Goal: Task Accomplishment & Management: Manage account settings

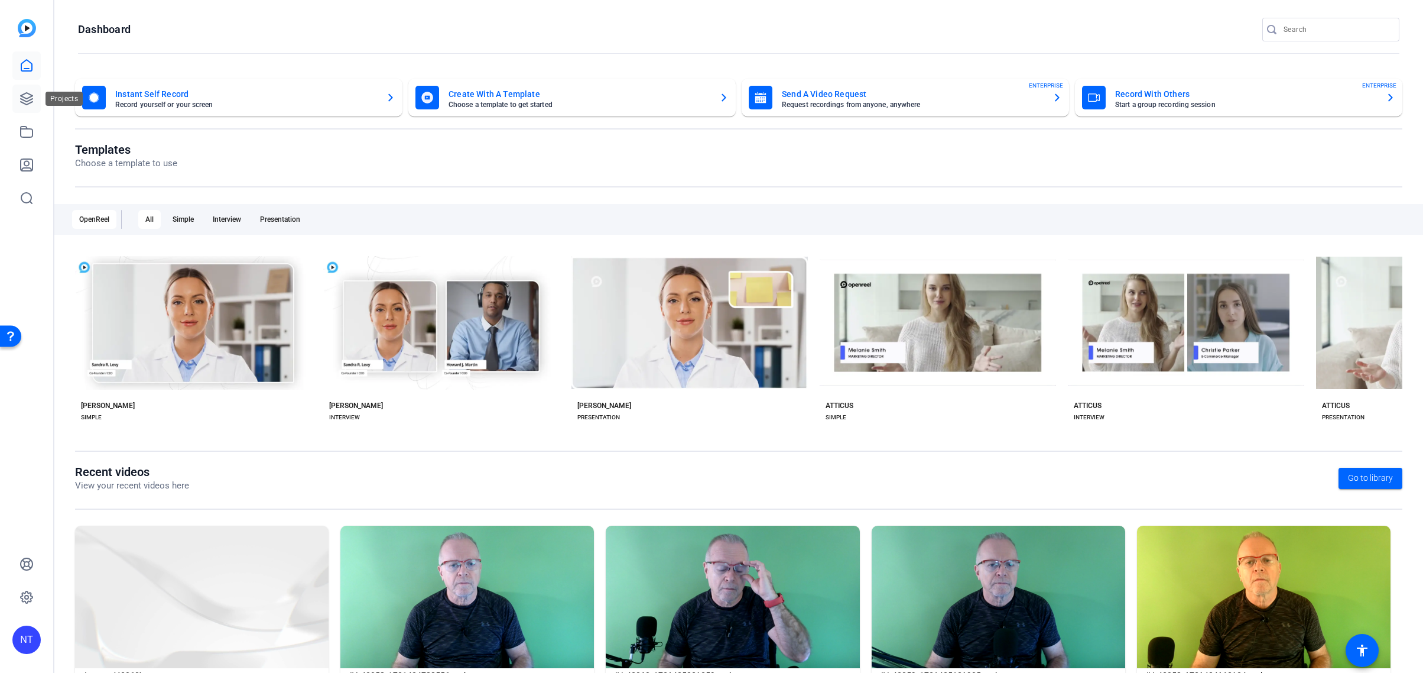
click at [28, 100] on icon at bounding box center [27, 99] width 12 height 12
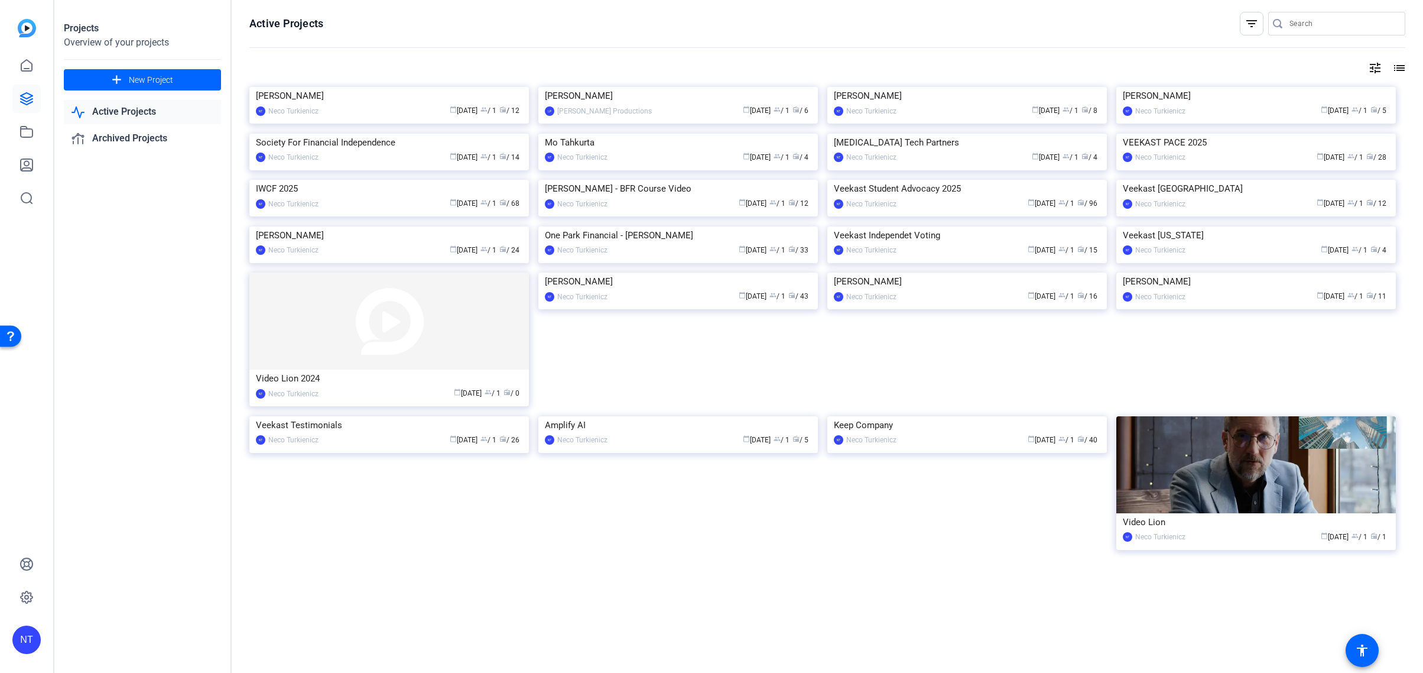
click at [1313, 24] on input "Search" at bounding box center [1343, 24] width 106 height 14
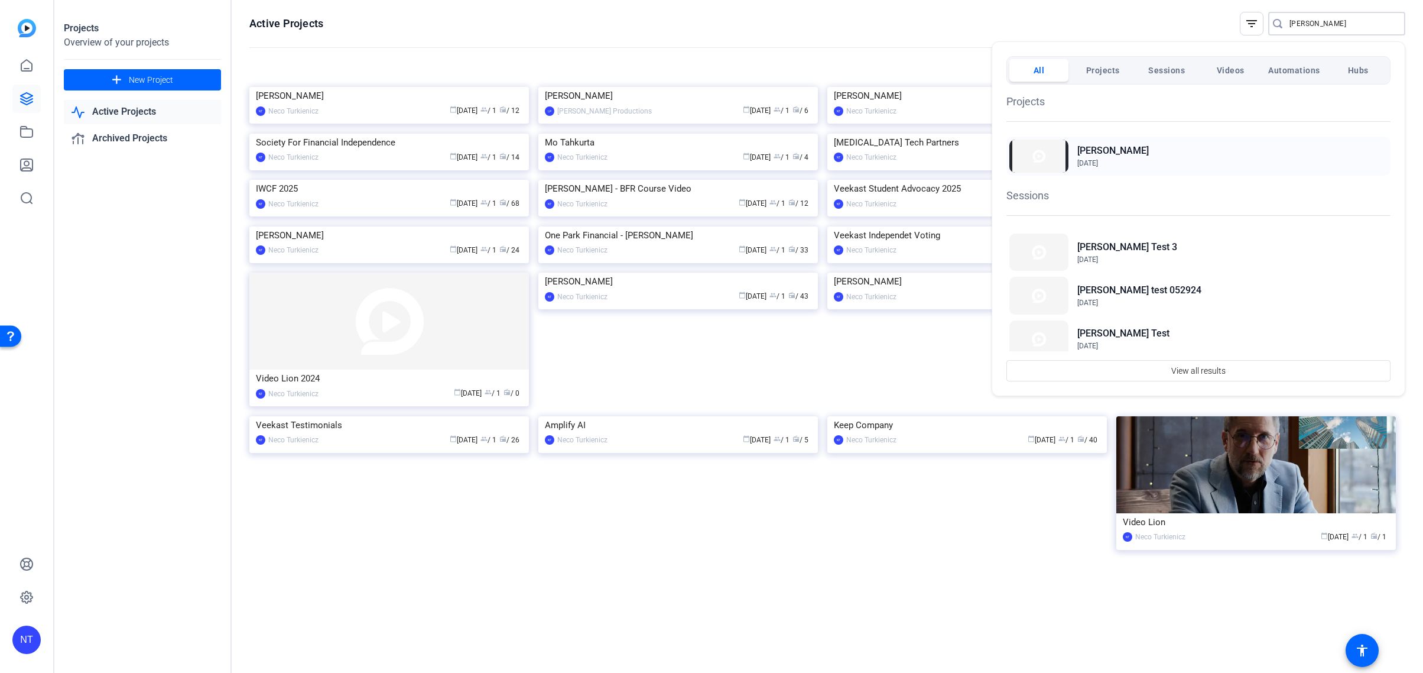
type input "hightower"
click at [1098, 161] on span "Apr 30, 2024" at bounding box center [1087, 163] width 21 height 8
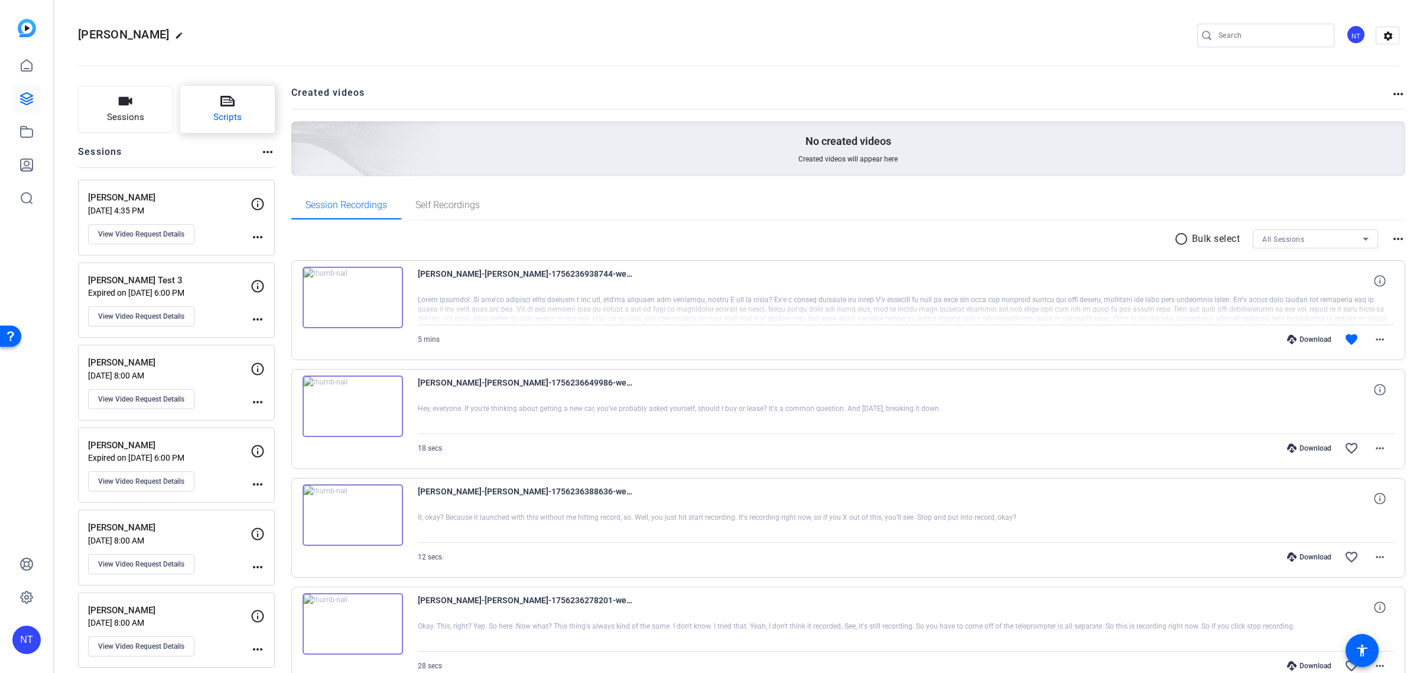
click at [231, 113] on span "Scripts" at bounding box center [227, 118] width 28 height 14
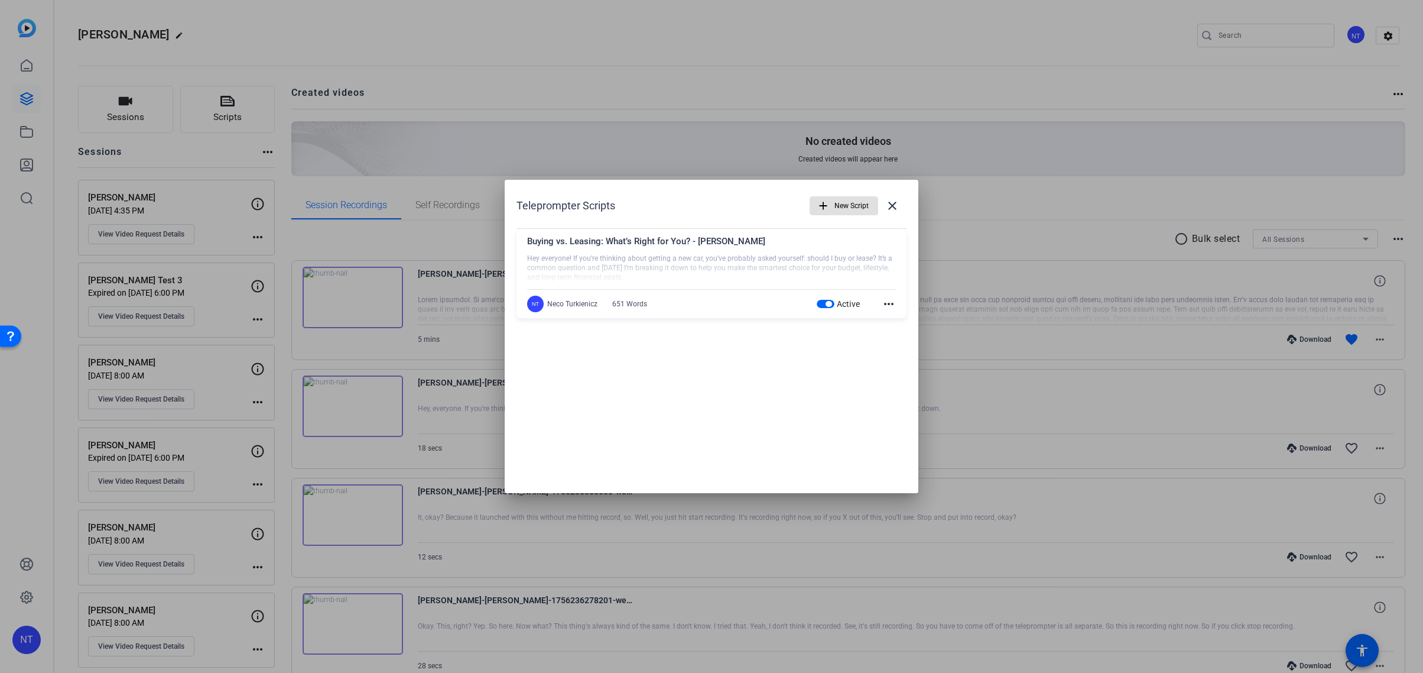
click at [856, 202] on span "New Script" at bounding box center [851, 205] width 34 height 22
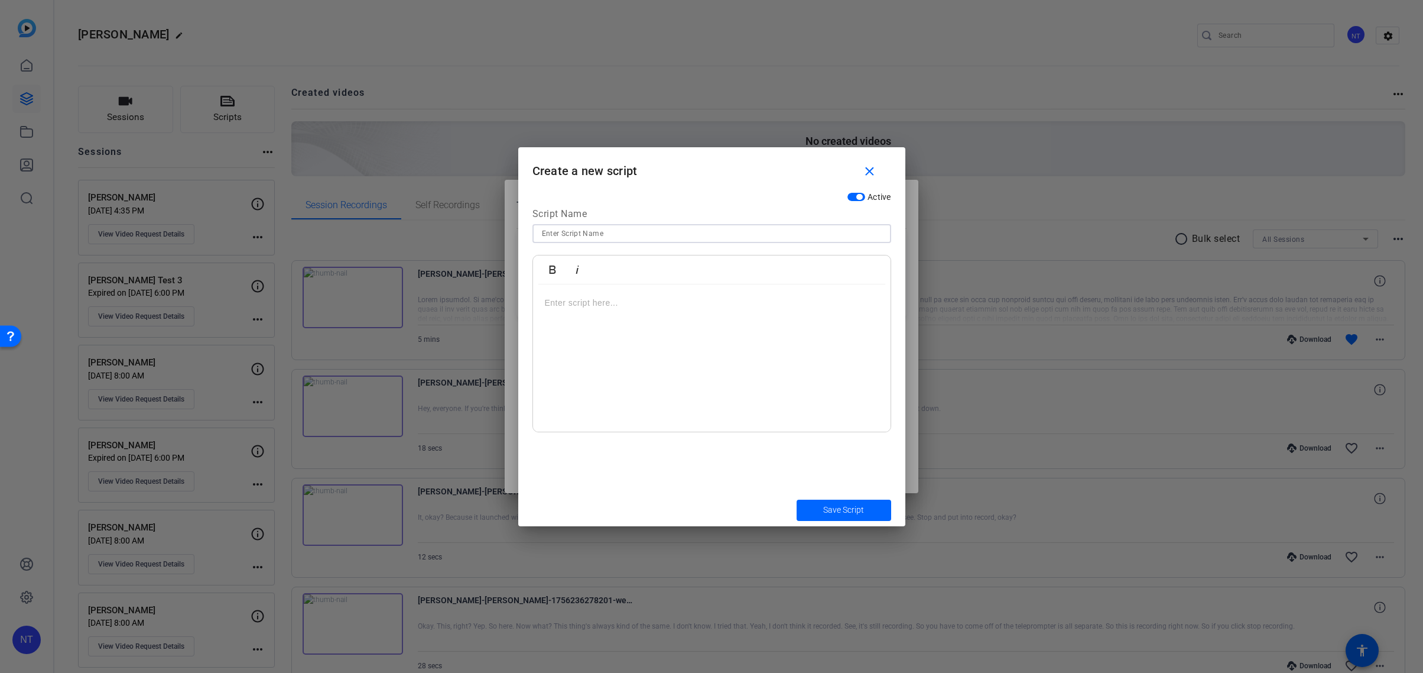
click at [553, 236] on input at bounding box center [712, 233] width 340 height 14
paste input "Title: Money Matters: Easing Financial Anxiety for Women"
type input "Videocast 19: Title: Money Matters: Easing Financial Anxiety for Women"
click at [570, 300] on p at bounding box center [712, 302] width 334 height 13
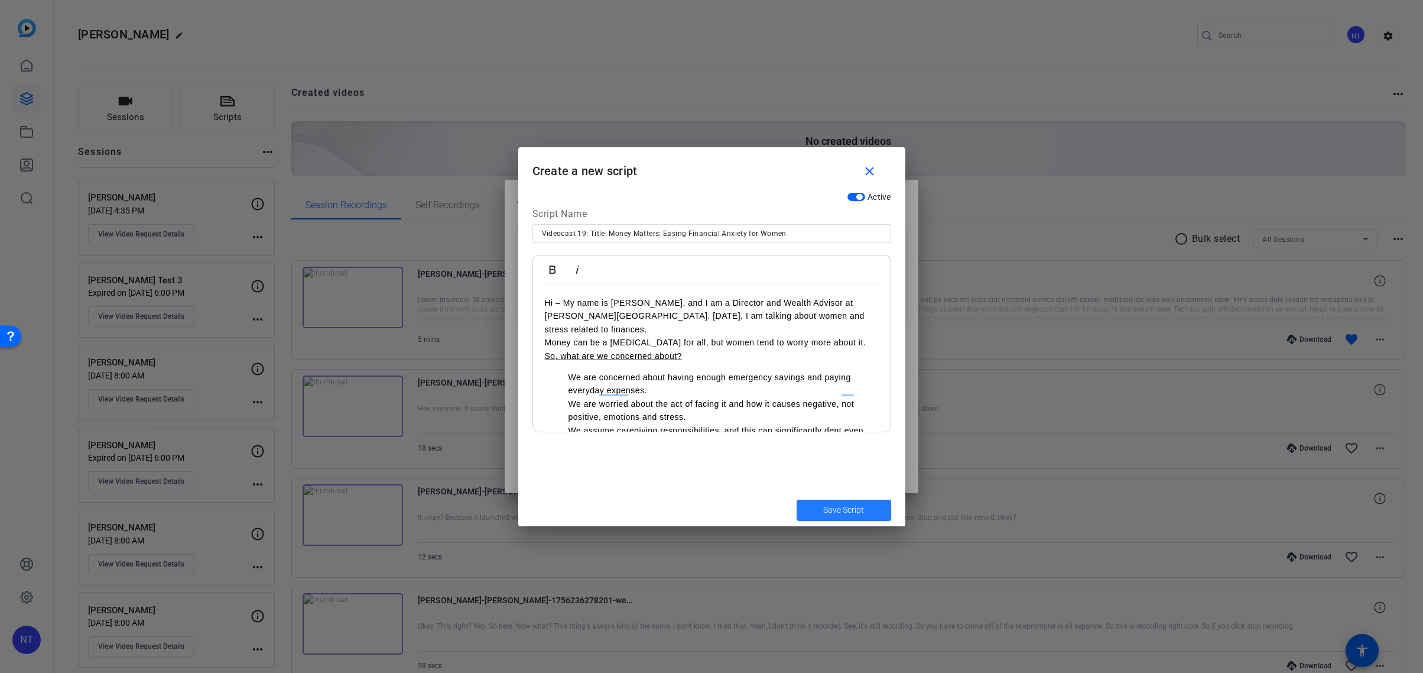
click at [842, 510] on span "Save Script" at bounding box center [843, 510] width 41 height 12
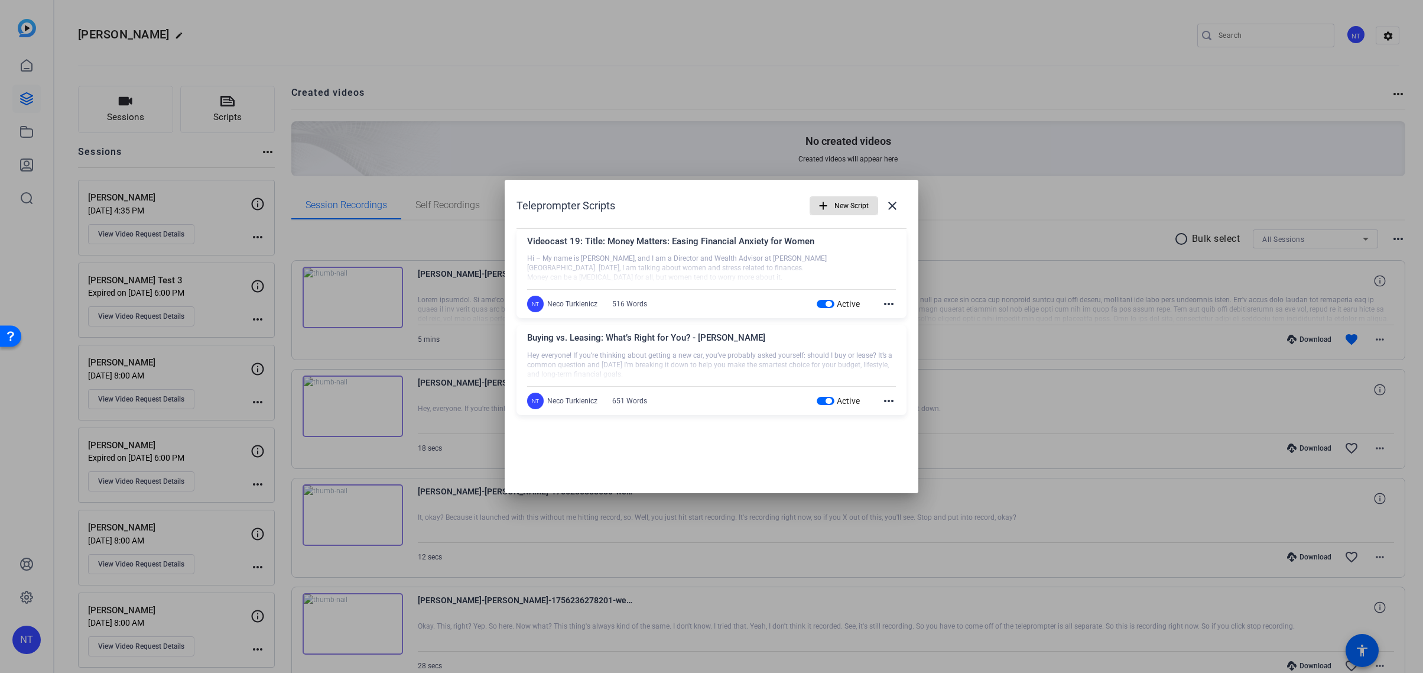
click at [820, 400] on span "button" at bounding box center [826, 401] width 18 height 8
click at [892, 399] on mat-icon "more_horiz" at bounding box center [889, 401] width 14 height 14
click at [910, 435] on span "Delete" at bounding box center [914, 433] width 47 height 14
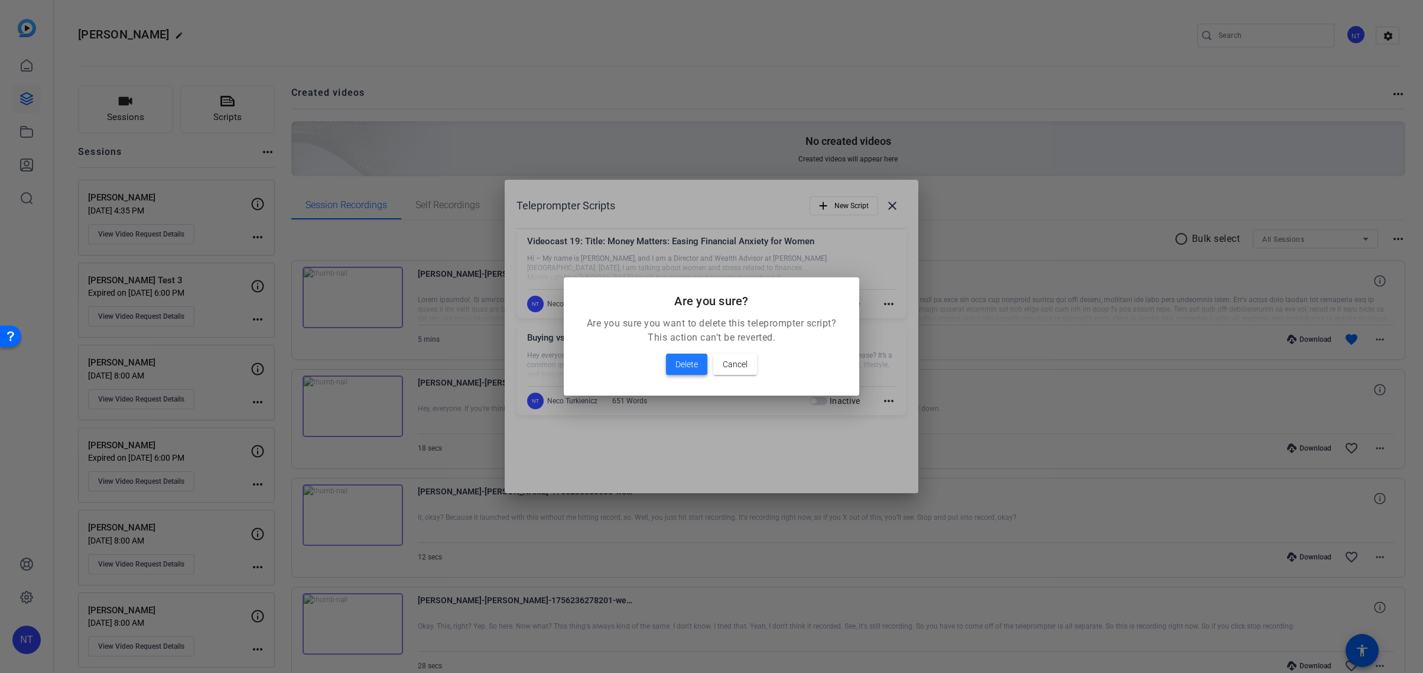
drag, startPoint x: 684, startPoint y: 365, endPoint x: 695, endPoint y: 364, distance: 11.3
click at [685, 365] on span "Delete" at bounding box center [686, 364] width 22 height 14
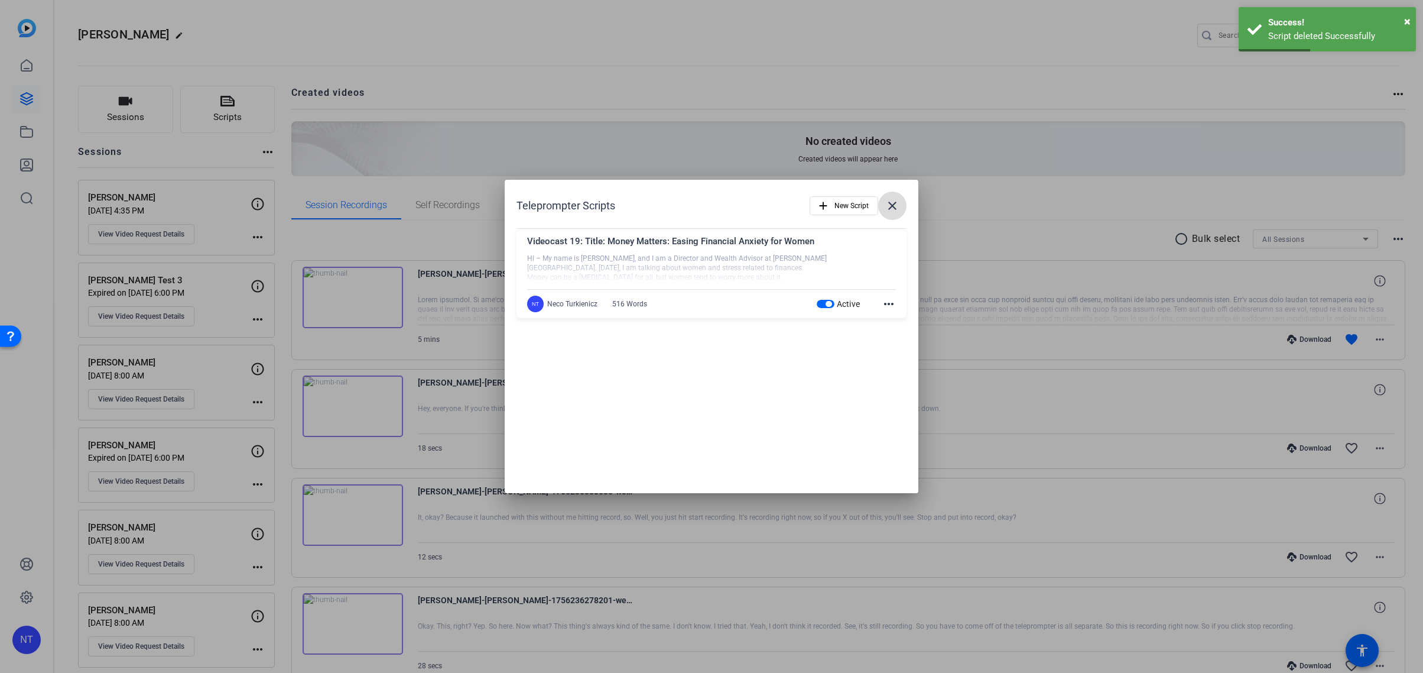
click at [889, 203] on mat-icon "close" at bounding box center [892, 206] width 14 height 14
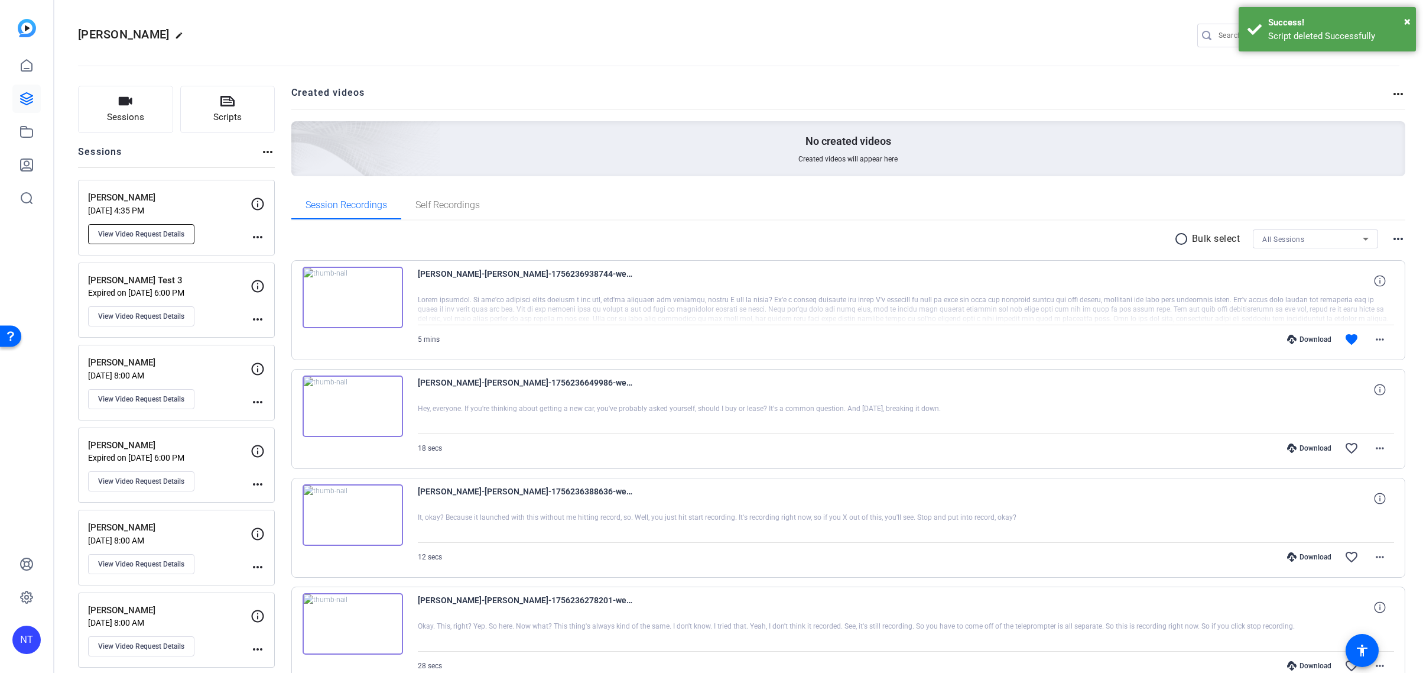
click at [146, 233] on span "View Video Request Details" at bounding box center [141, 233] width 86 height 9
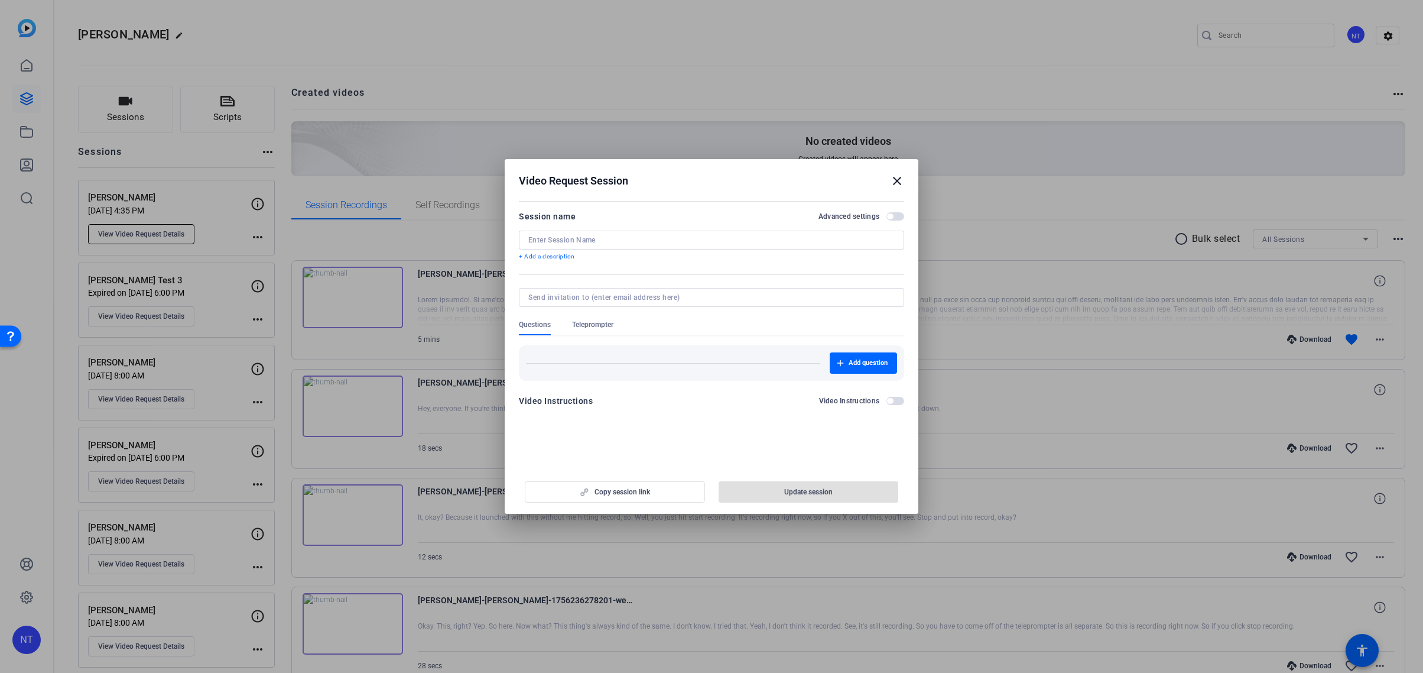
type input "[PERSON_NAME]"
click at [597, 325] on span "Teleprompter" at bounding box center [592, 324] width 41 height 9
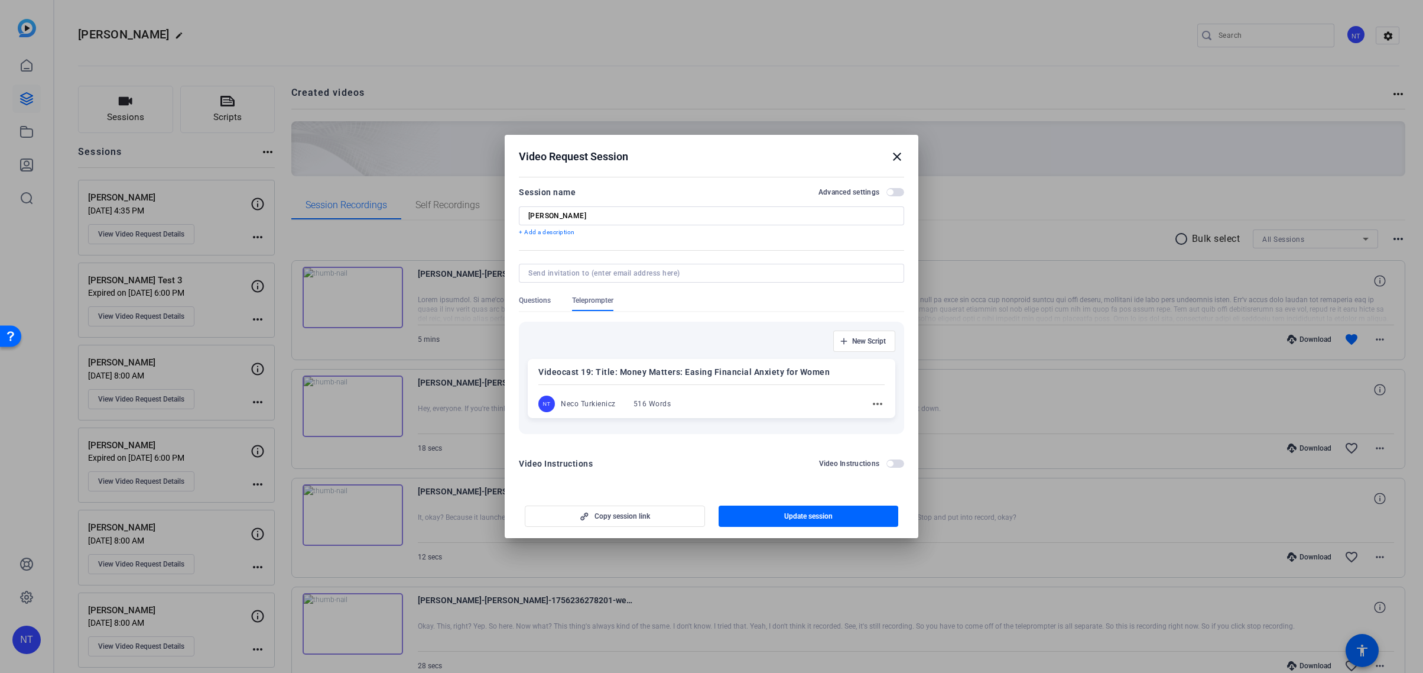
click at [743, 391] on div "Videocast 19: Title: Money Matters: Easing Financial Anxiety for Women NT Neco …" at bounding box center [712, 388] width 368 height 59
click at [796, 514] on span "Update session" at bounding box center [808, 516] width 48 height 9
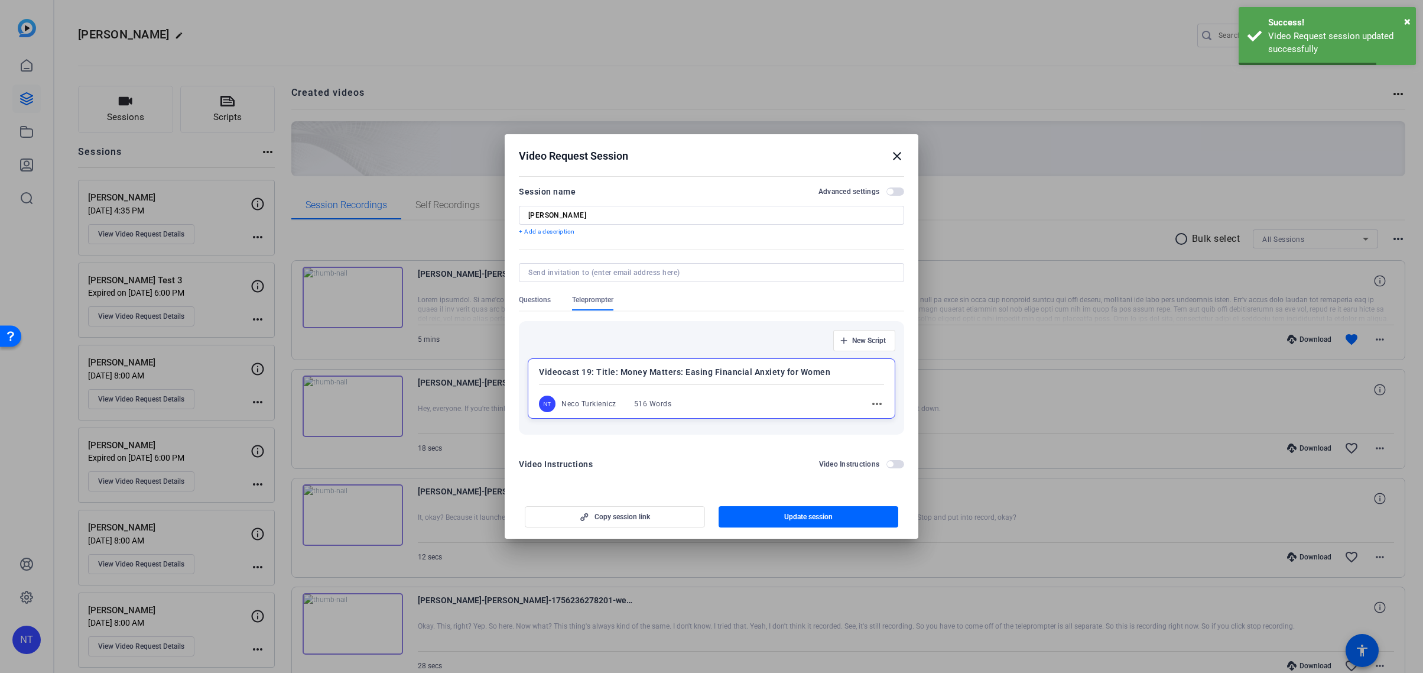
click at [669, 393] on div "Videocast 19: Title: Money Matters: Easing Financial Anxiety for Women NT Neco …" at bounding box center [712, 388] width 368 height 60
click at [617, 515] on span "Copy session link" at bounding box center [623, 515] width 56 height 9
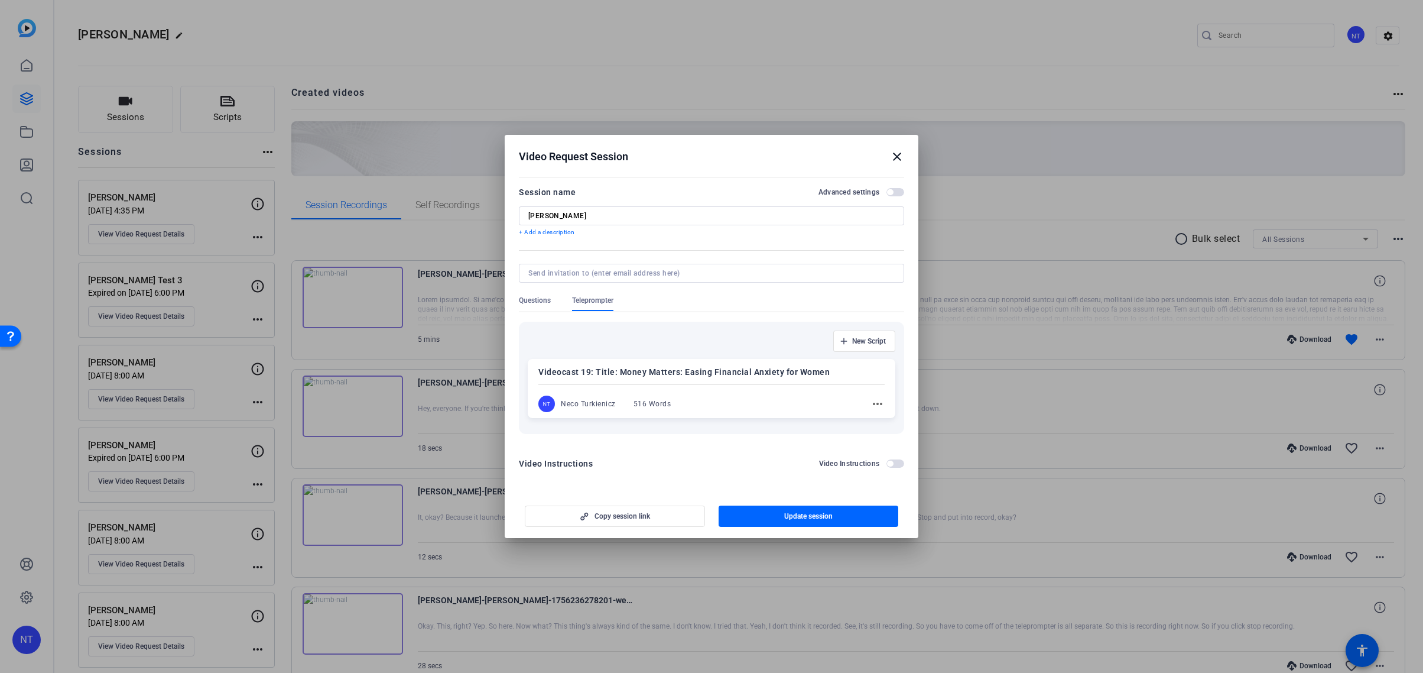
click at [897, 155] on mat-icon "close" at bounding box center [897, 157] width 14 height 14
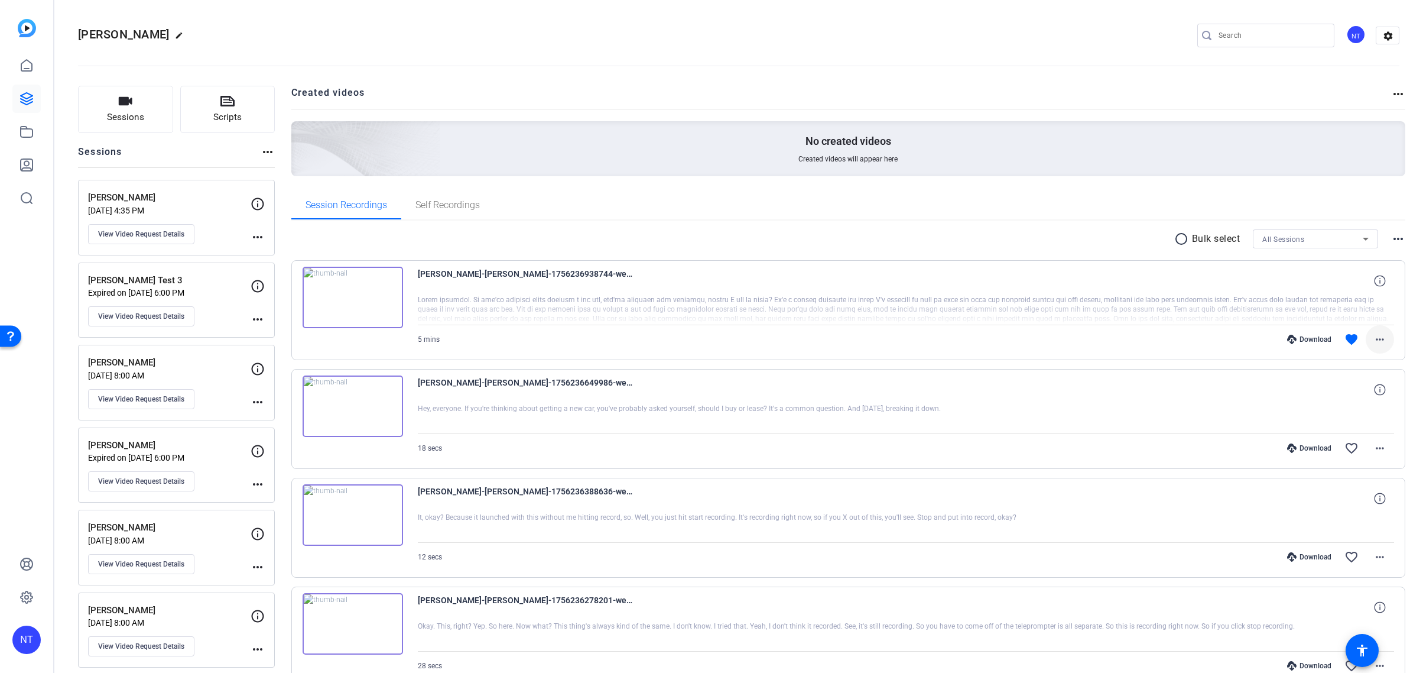
click at [1384, 338] on mat-icon "more_horiz" at bounding box center [1380, 339] width 14 height 14
click at [1349, 388] on span "Download MP4" at bounding box center [1349, 394] width 71 height 14
